Goal: Transaction & Acquisition: Purchase product/service

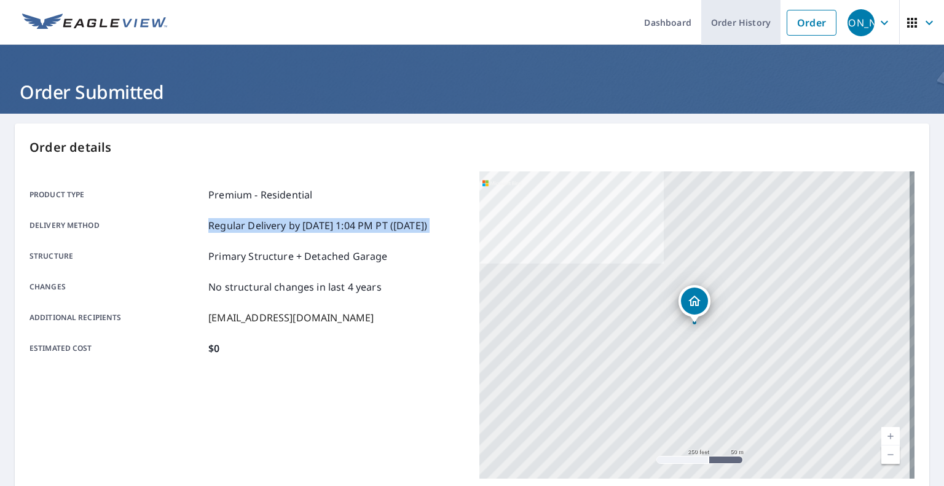
click at [734, 18] on link "Order History" at bounding box center [740, 22] width 79 height 45
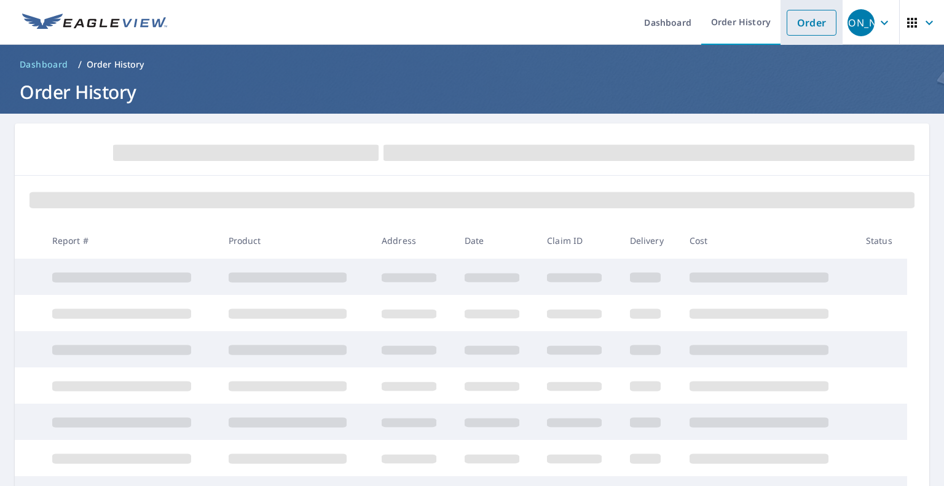
click at [786, 19] on link "Order" at bounding box center [811, 23] width 50 height 26
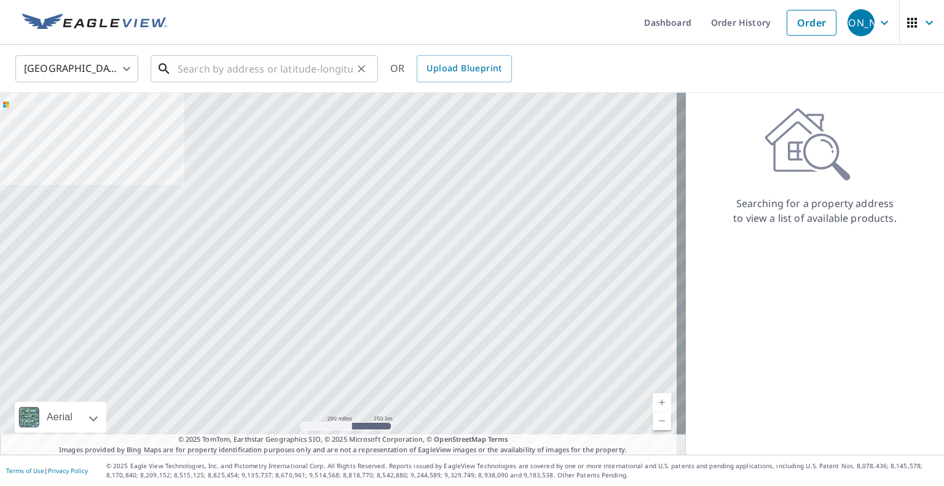
click at [243, 69] on input "text" at bounding box center [265, 69] width 175 height 34
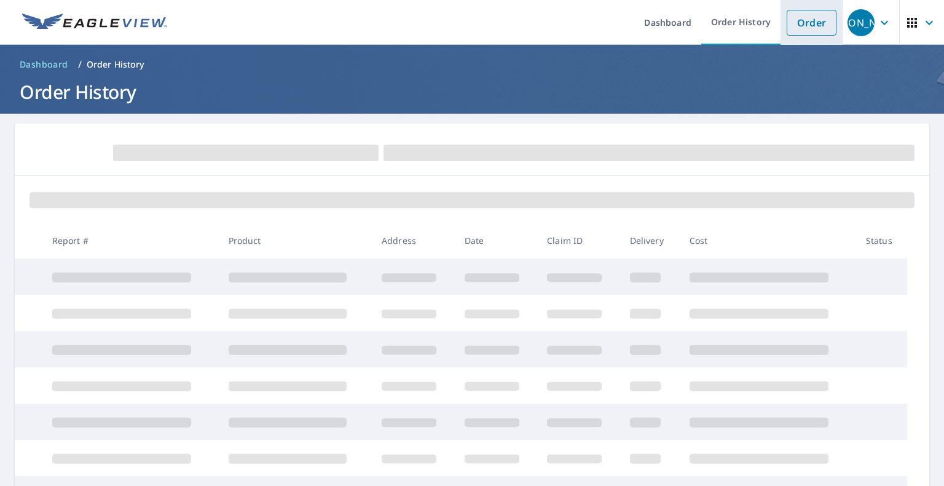
click at [801, 29] on link "Order" at bounding box center [811, 23] width 50 height 26
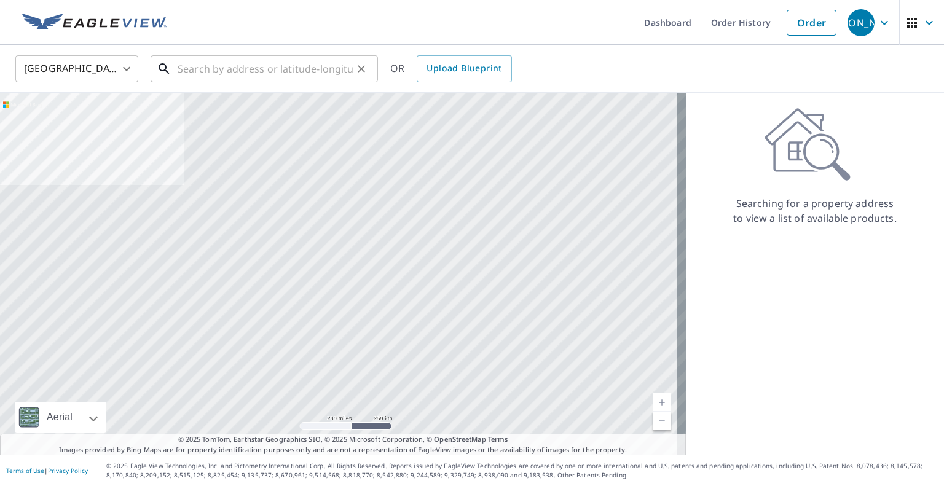
click at [317, 65] on input "text" at bounding box center [265, 69] width 175 height 34
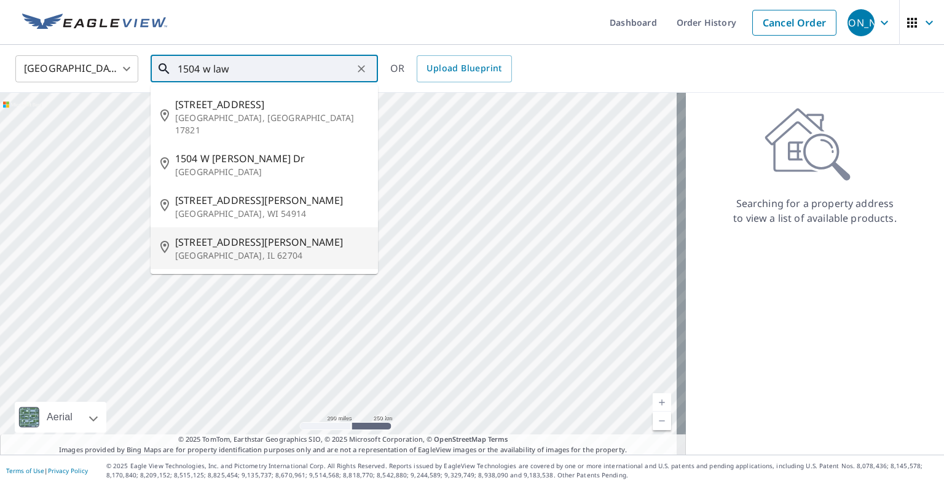
click at [312, 249] on p "[GEOGRAPHIC_DATA], IL 62704" at bounding box center [271, 255] width 193 height 12
type input "[STREET_ADDRESS][PERSON_NAME]"
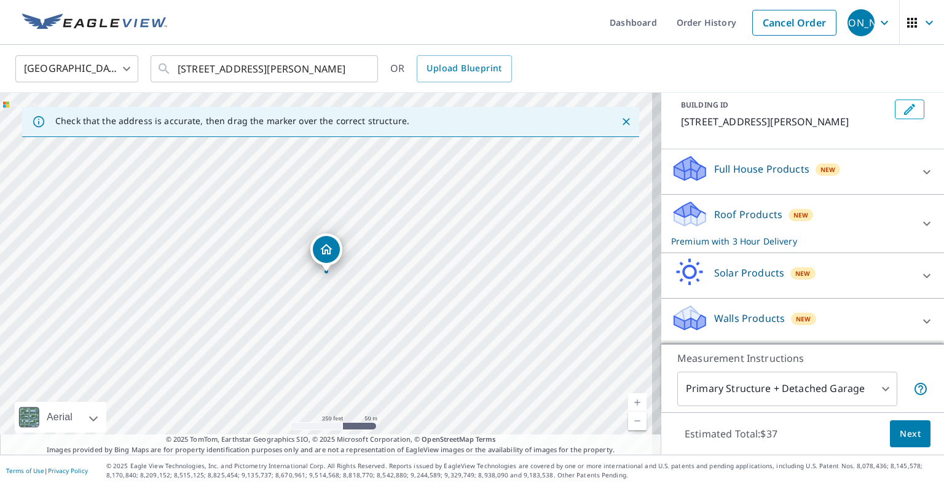
scroll to position [84, 0]
drag, startPoint x: 845, startPoint y: 212, endPoint x: 839, endPoint y: 211, distance: 6.3
click at [842, 211] on div "Roof Products New Premium with 3 Hour Delivery" at bounding box center [791, 224] width 241 height 48
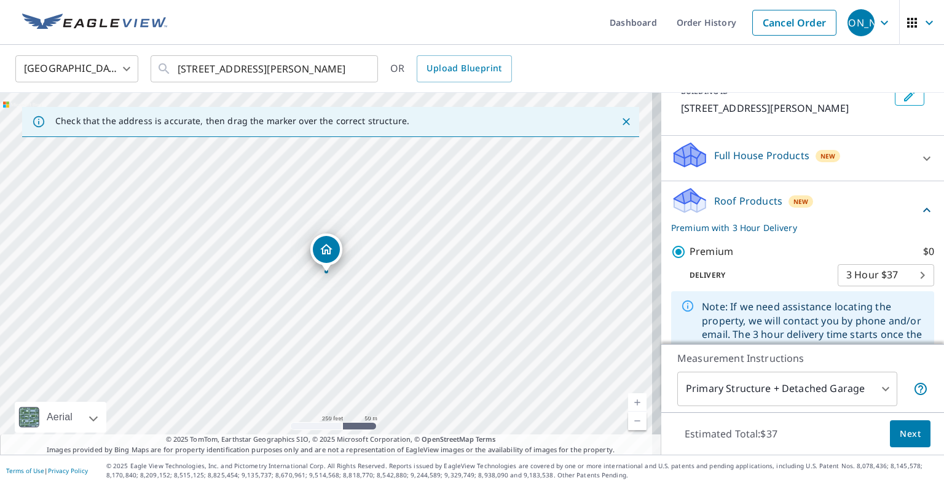
click at [866, 284] on body "JA [PERSON_NAME] Dashboard Order History Cancel Order JA [GEOGRAPHIC_DATA] US ​…" at bounding box center [472, 243] width 944 height 486
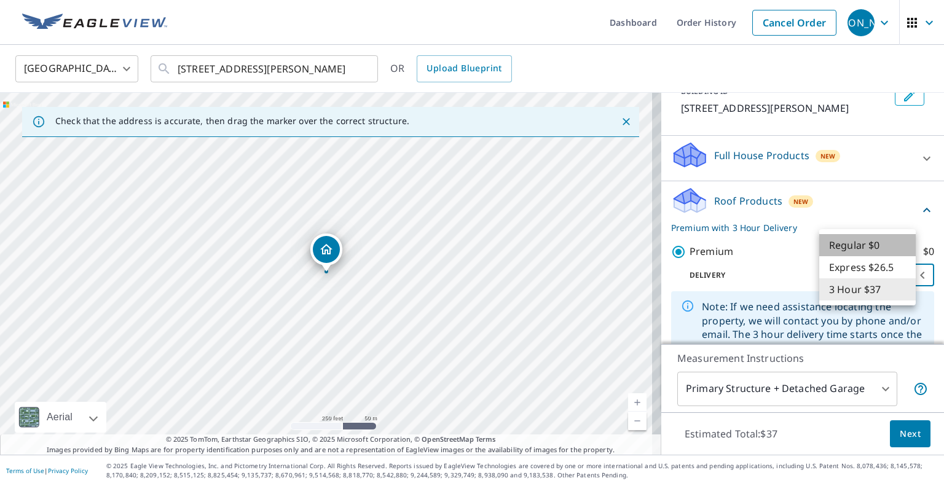
click at [847, 245] on li "Regular $0" at bounding box center [867, 245] width 96 height 22
type input "8"
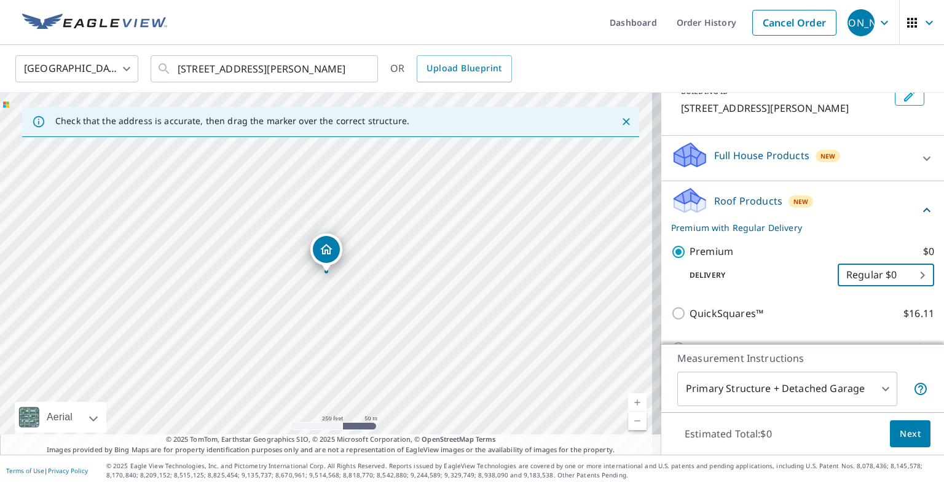
click at [902, 438] on span "Next" at bounding box center [909, 433] width 21 height 15
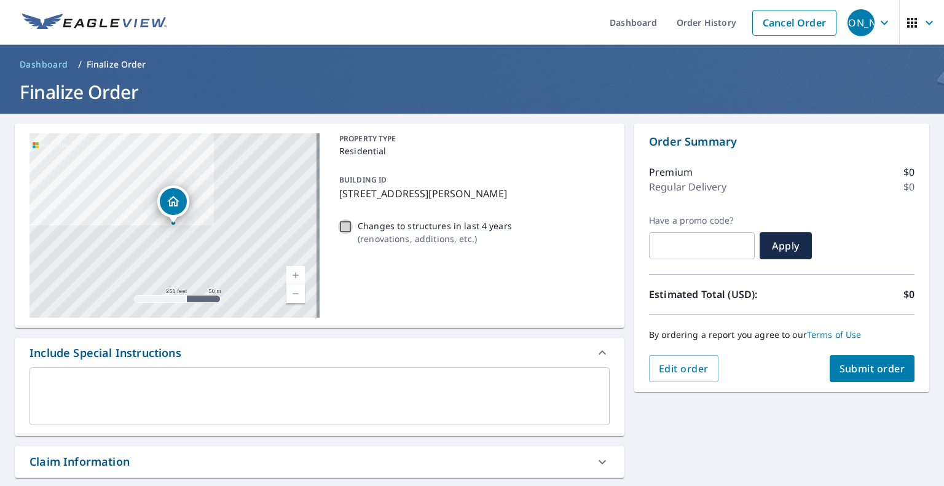
click at [339, 224] on input "Changes to structures in last 4 years ( renovations, additions, etc. )" at bounding box center [345, 226] width 15 height 15
checkbox input "true"
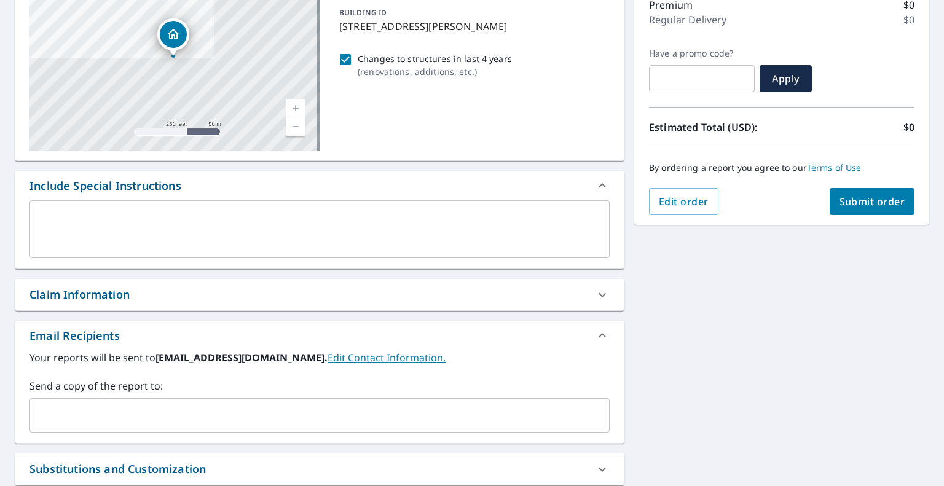
scroll to position [184, 0]
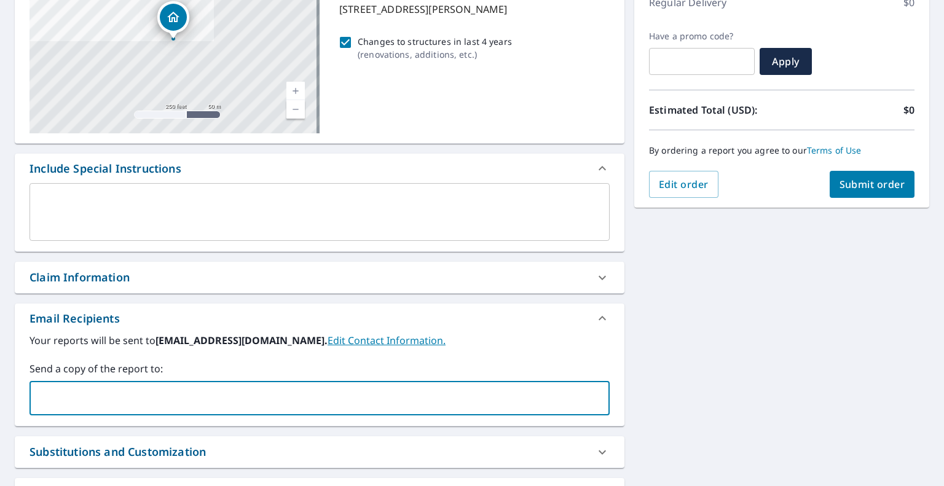
paste input "[EMAIL_ADDRESS][DOMAIN_NAME]"
type input "[EMAIL_ADDRESS][DOMAIN_NAME]"
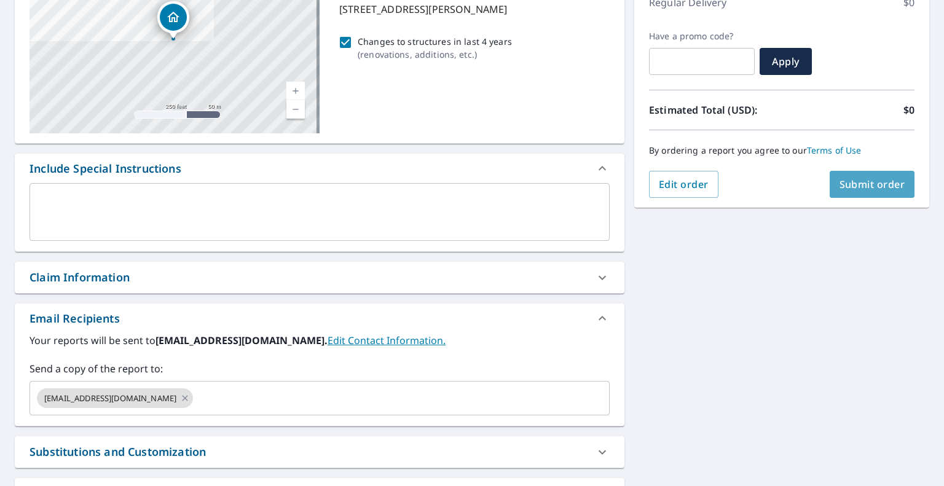
click at [845, 181] on span "Submit order" at bounding box center [872, 185] width 66 height 14
